Goal: Navigation & Orientation: Go to known website

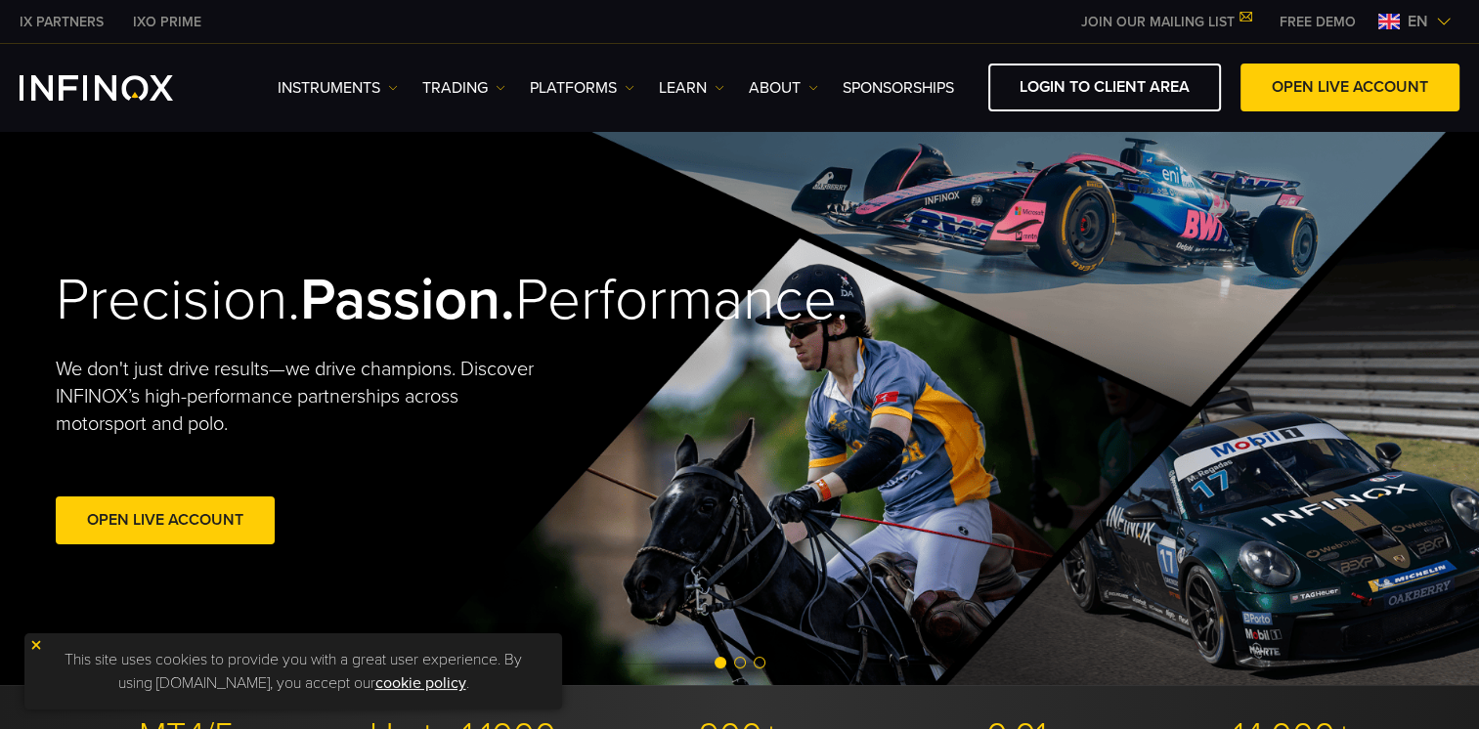
click at [1437, 20] on img at bounding box center [1444, 22] width 16 height 16
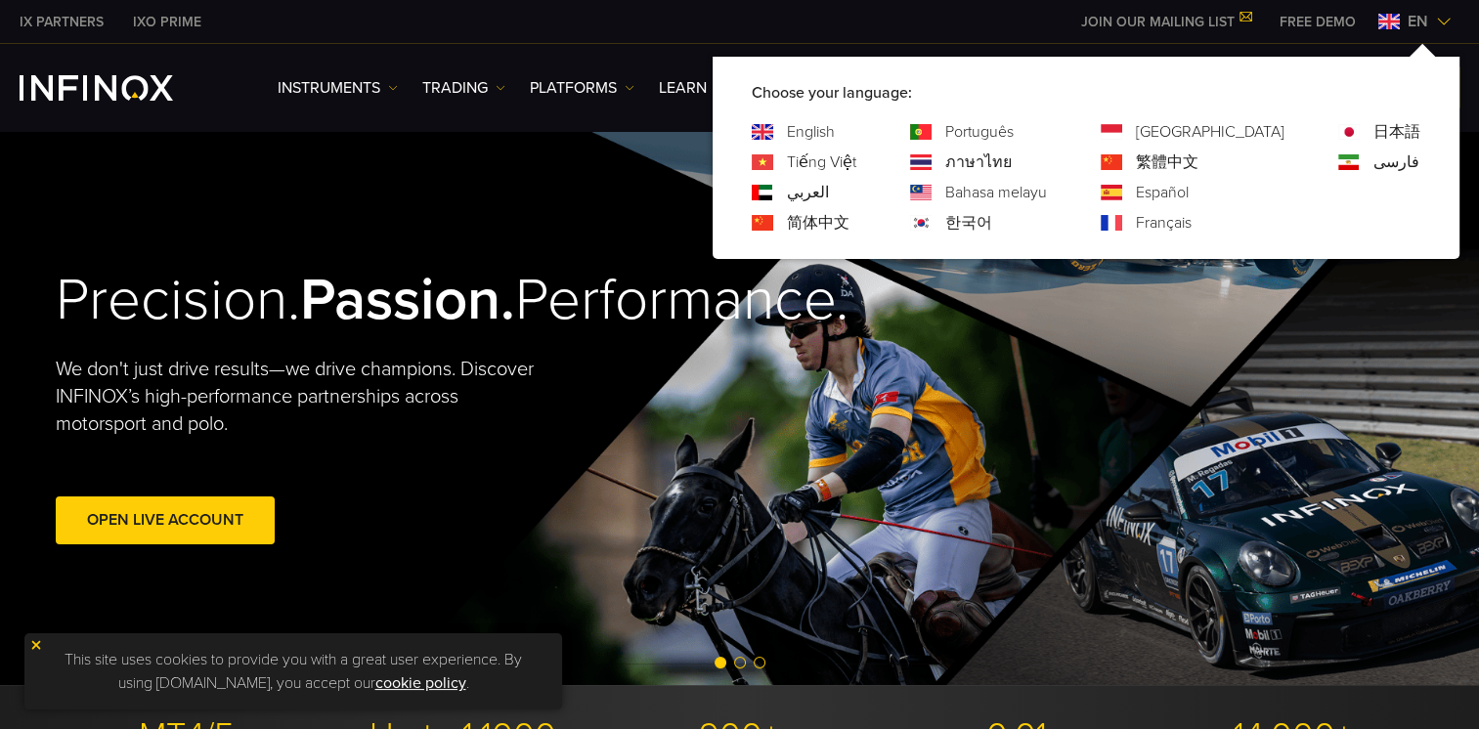
click at [992, 220] on link "한국어" at bounding box center [969, 222] width 47 height 23
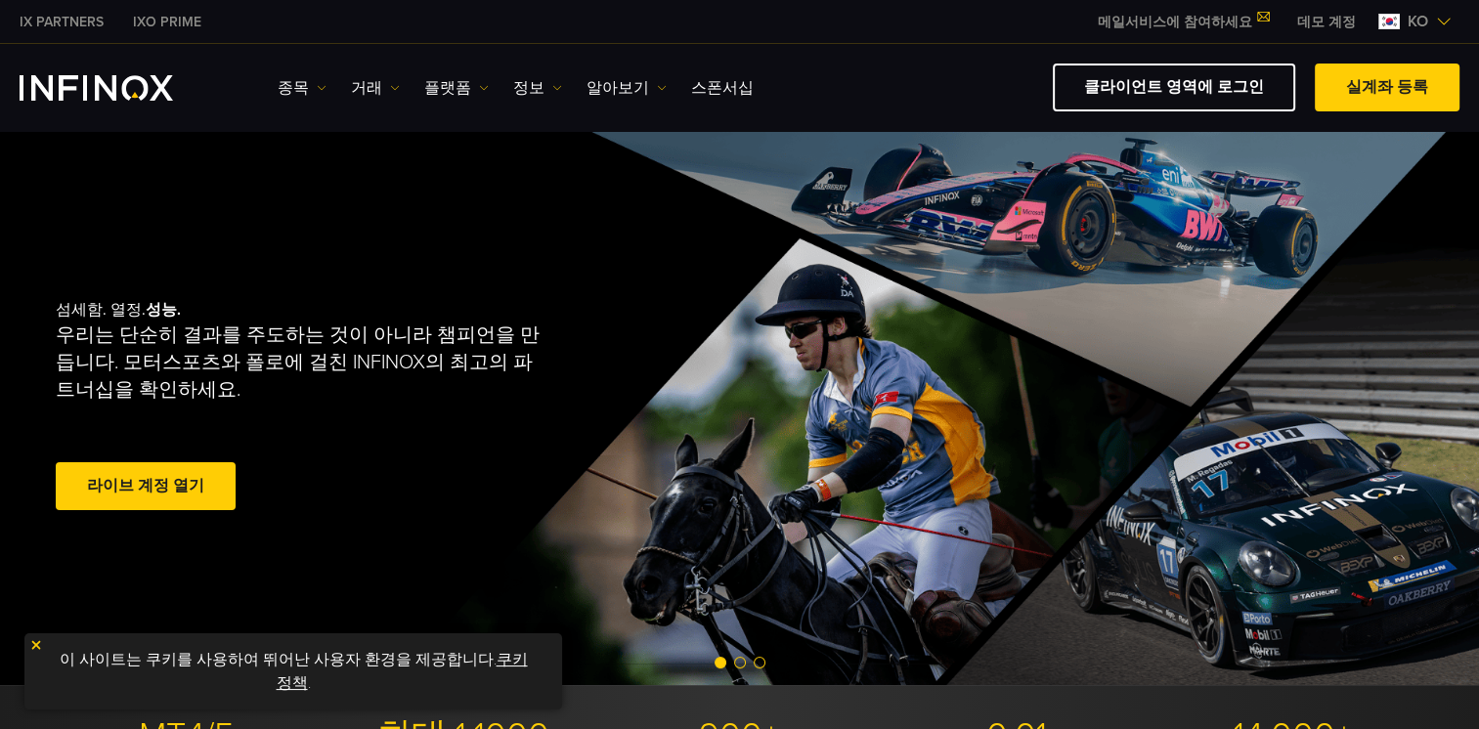
click at [1314, 20] on link "데모 계정" at bounding box center [1327, 22] width 88 height 21
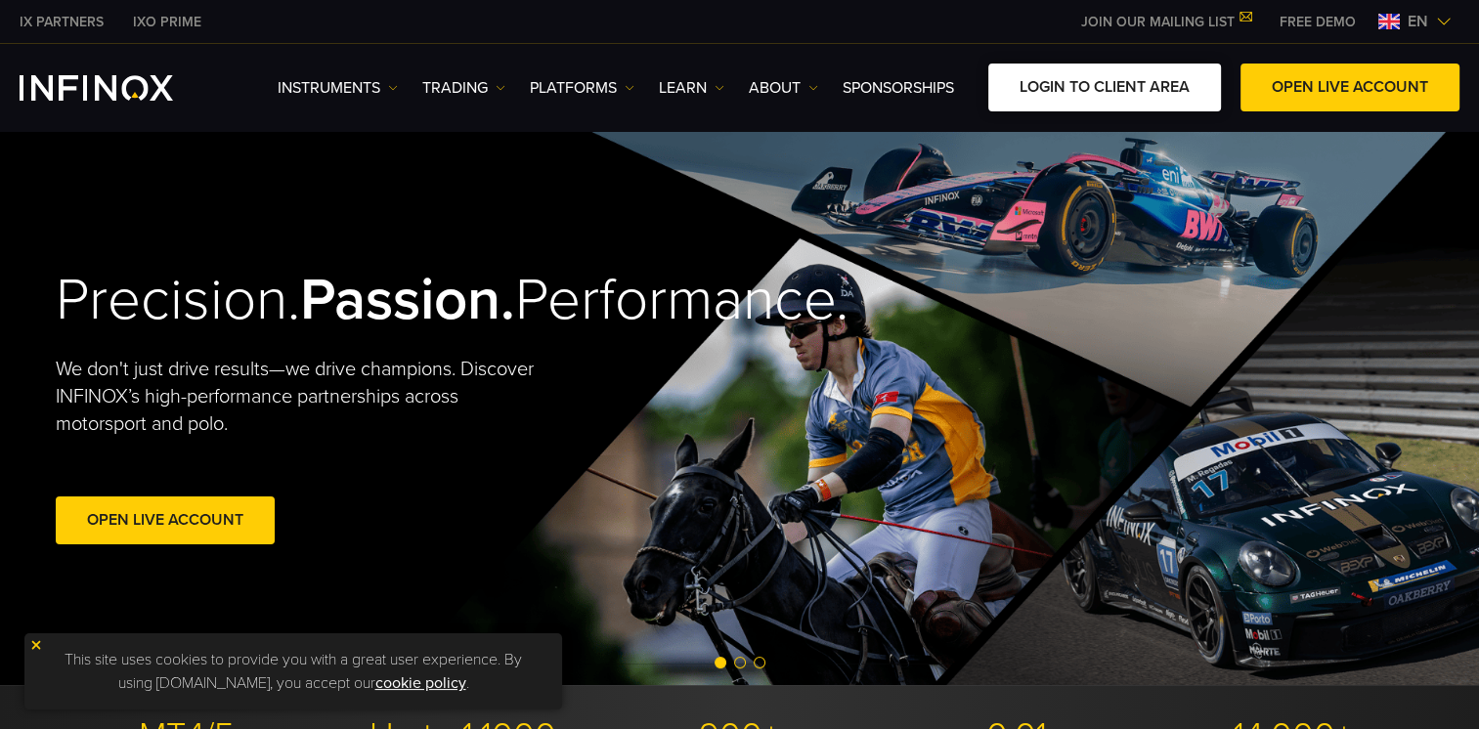
click at [1134, 85] on link "LOGIN TO CLIENT AREA" at bounding box center [1105, 88] width 233 height 48
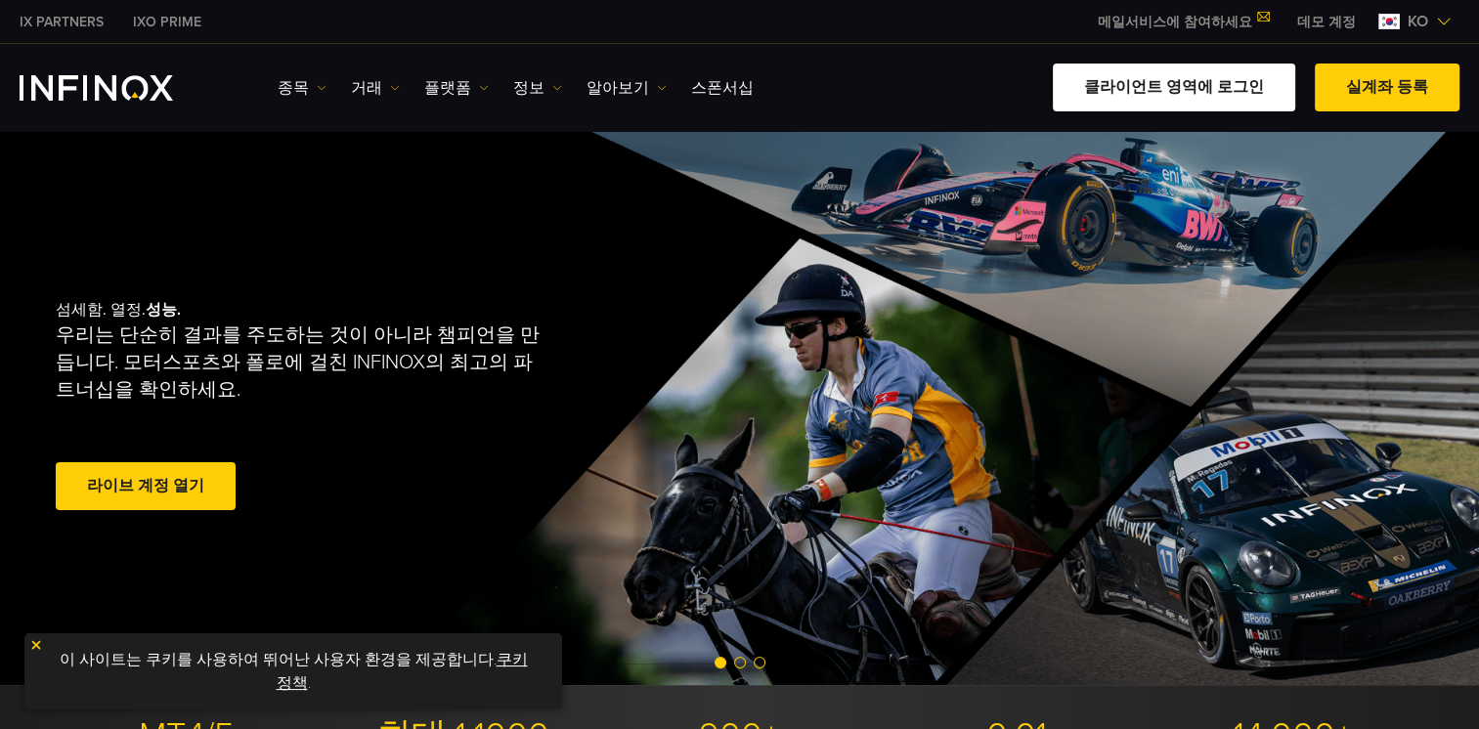
drag, startPoint x: 0, startPoint y: 0, endPoint x: 1155, endPoint y: 79, distance: 1157.5
click at [1155, 79] on link "클라이언트 영역에 로그인" at bounding box center [1174, 88] width 242 height 48
